Goal: Transaction & Acquisition: Purchase product/service

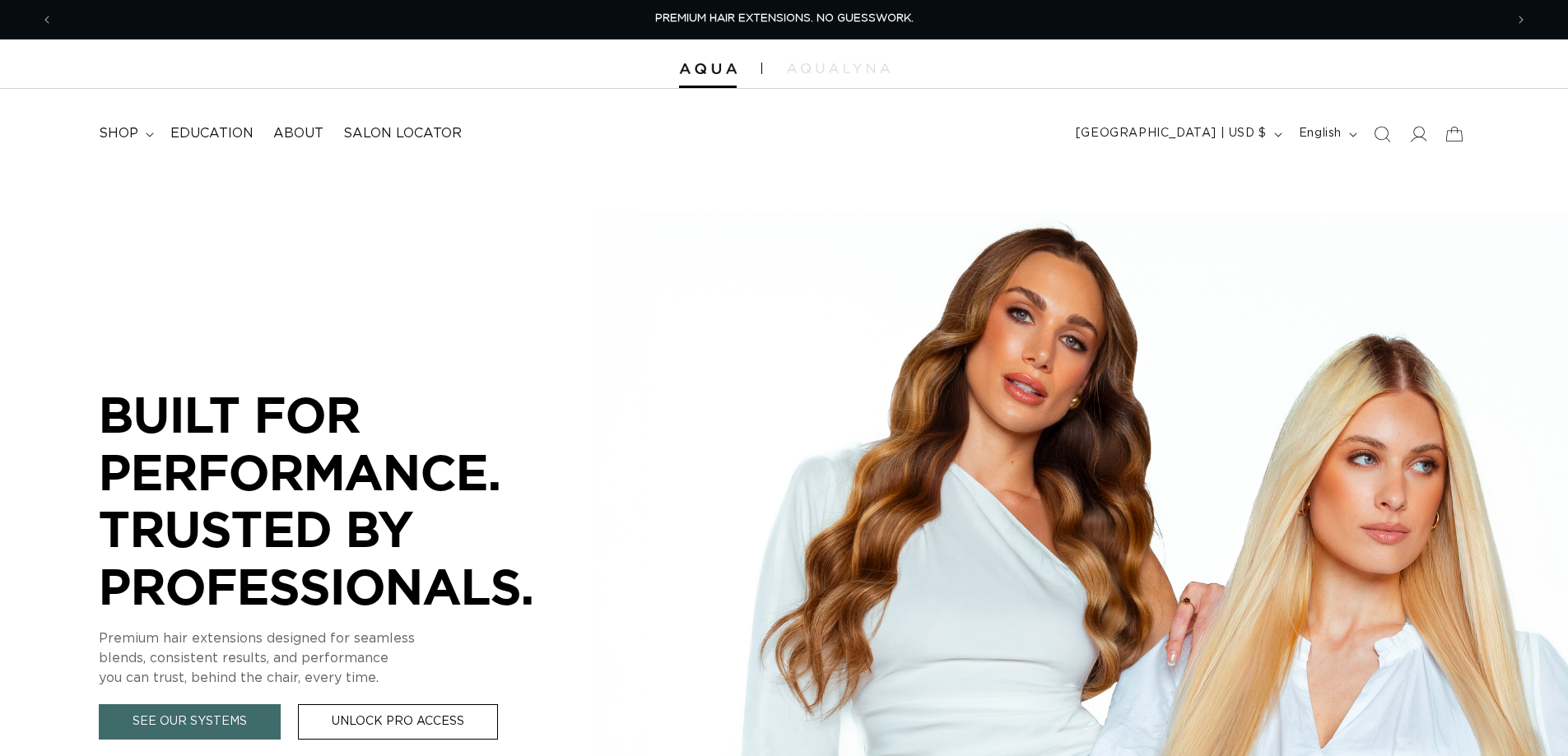
click at [130, 130] on span "shop" at bounding box center [118, 133] width 39 height 17
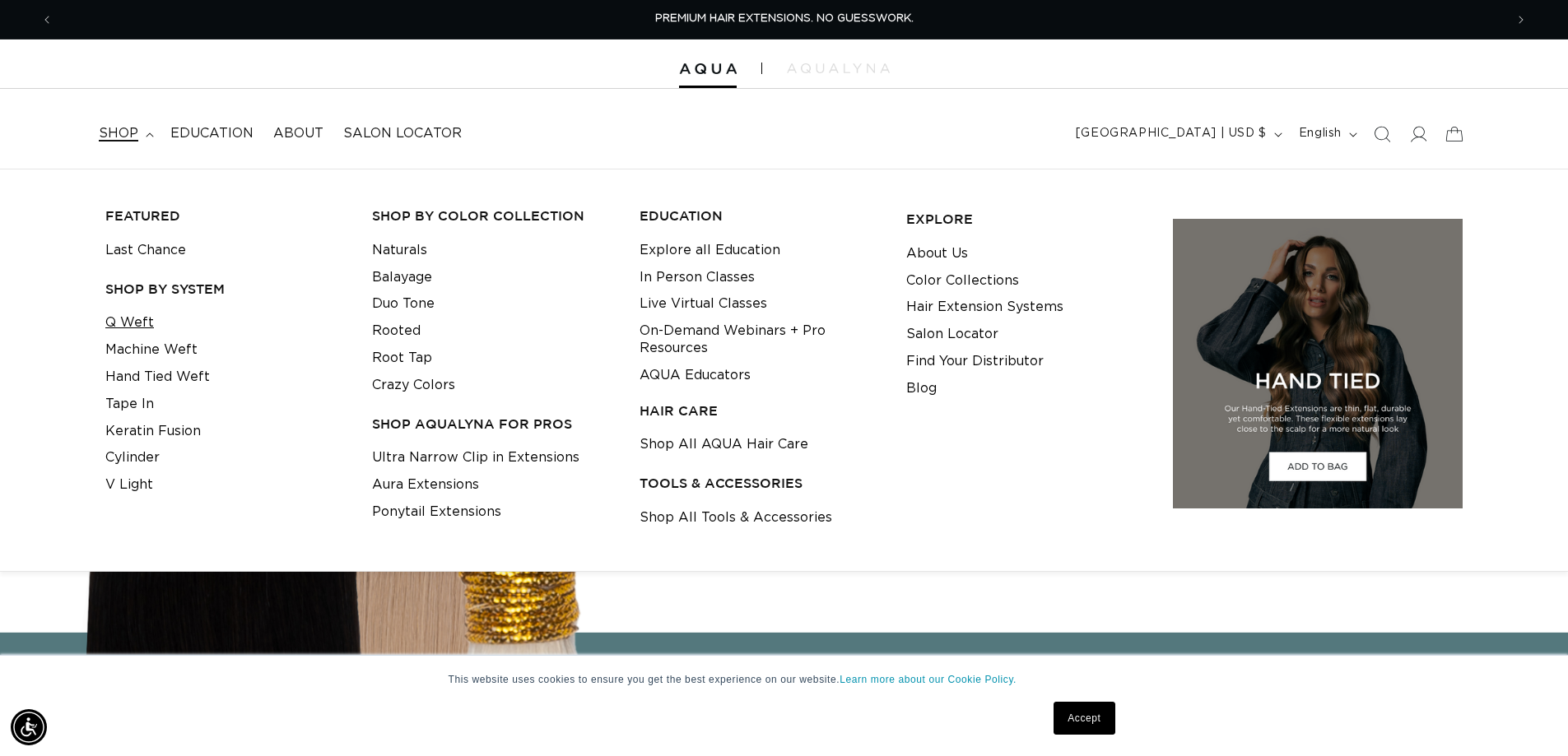
click at [131, 318] on link "Q Weft" at bounding box center [129, 323] width 48 height 27
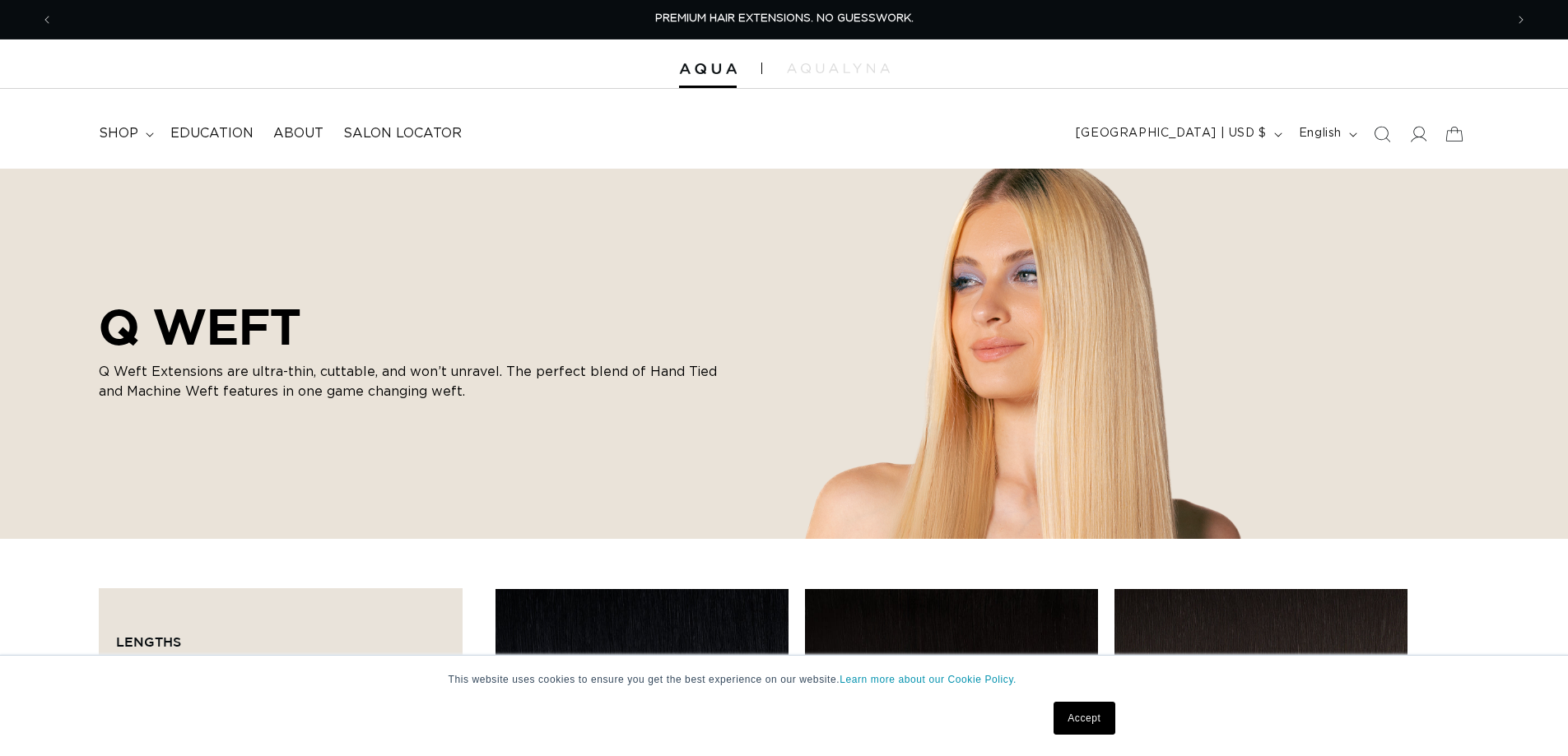
scroll to position [205, 0]
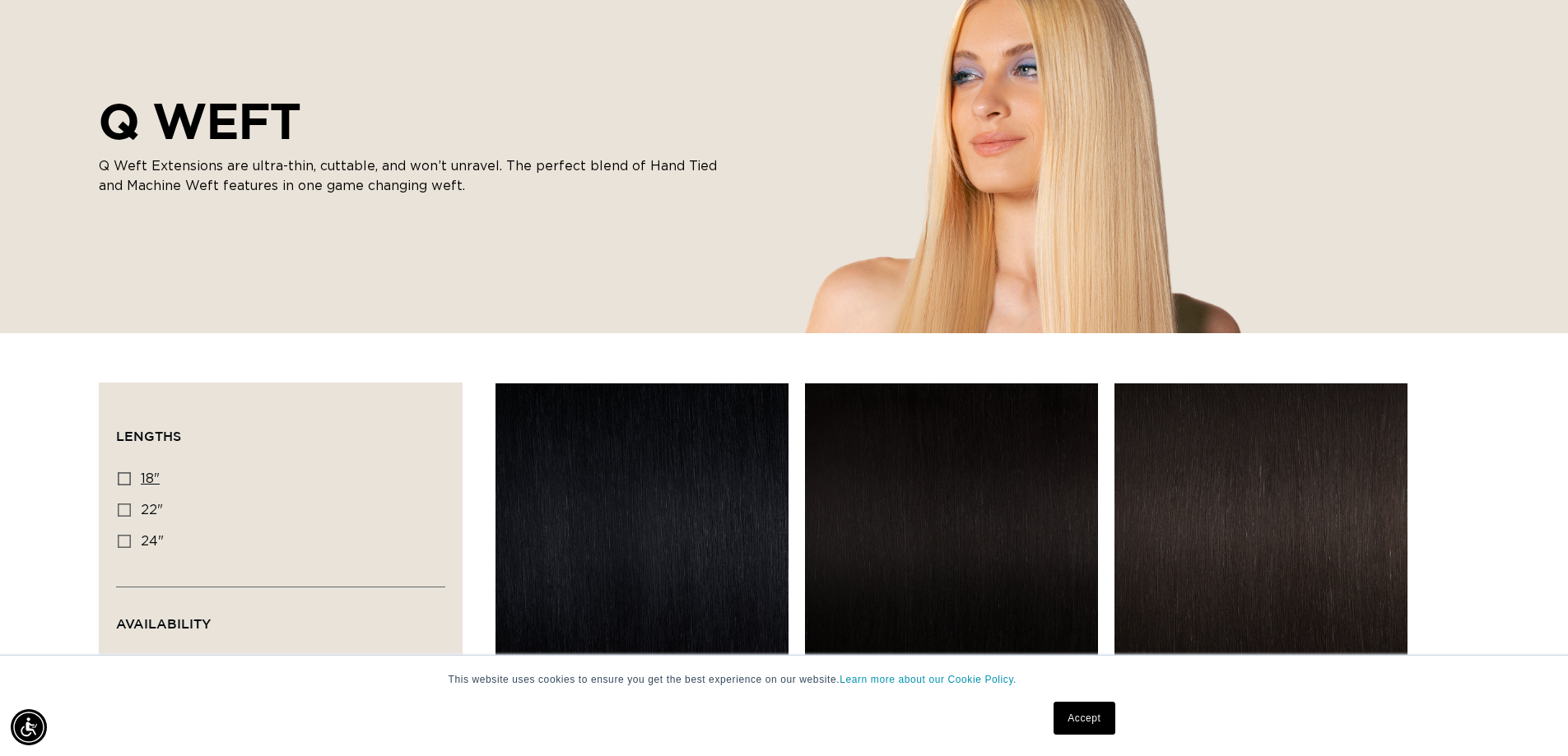
click at [123, 477] on icon at bounding box center [124, 479] width 13 height 13
click at [123, 477] on input "18" 18" (5 products)" at bounding box center [124, 479] width 13 height 13
checkbox input "true"
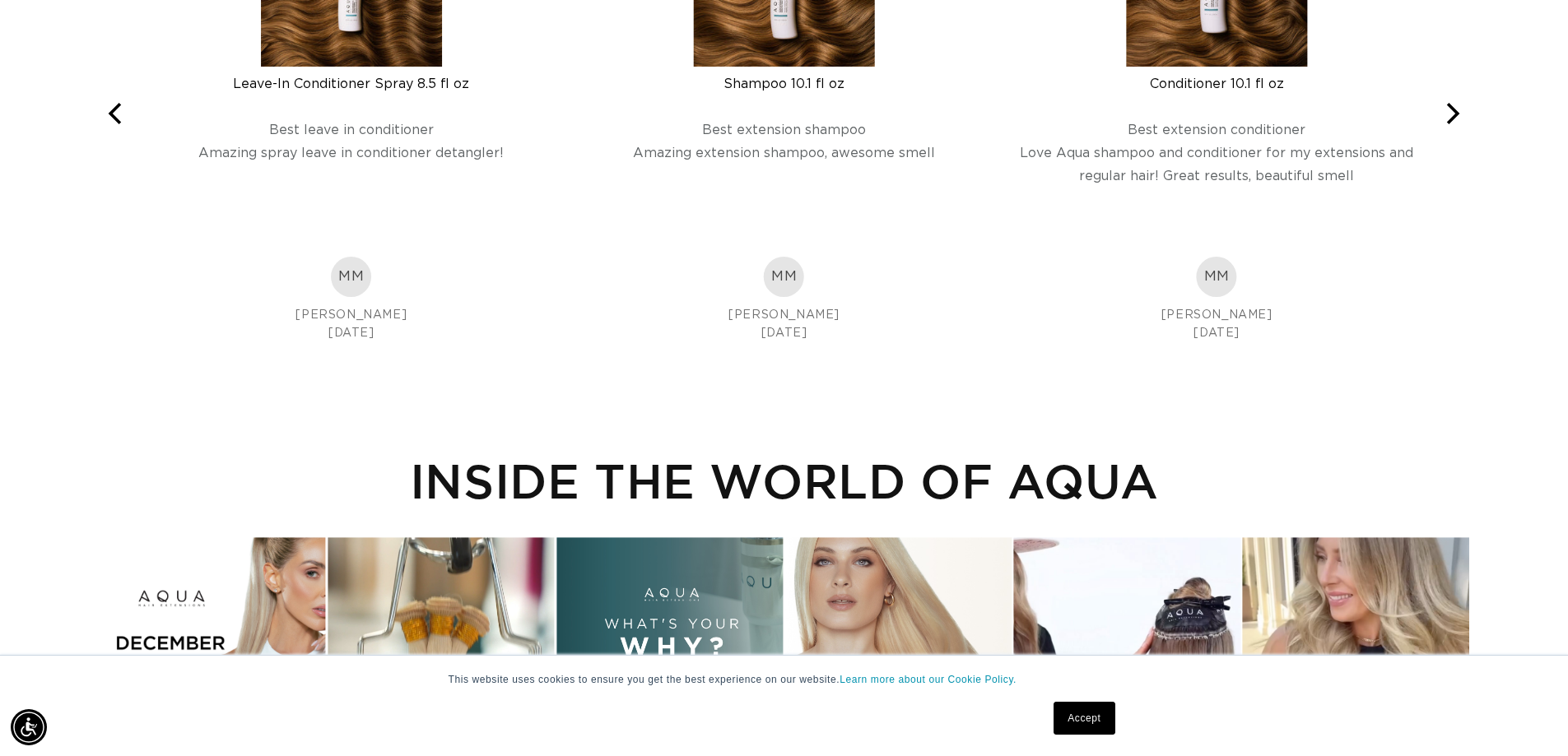
scroll to position [2324, 0]
